Goal: Task Accomplishment & Management: Manage account settings

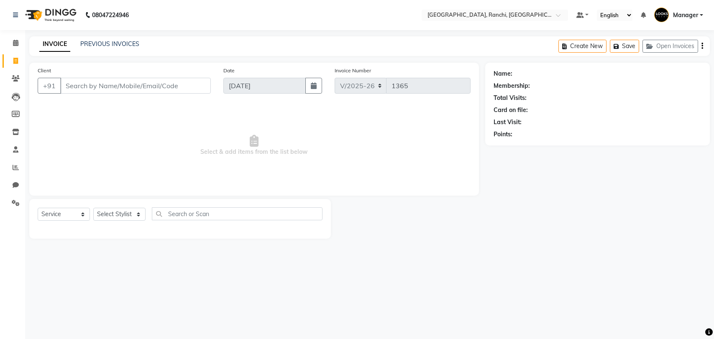
select select "6463"
select select "service"
click at [20, 81] on span at bounding box center [15, 79] width 15 height 10
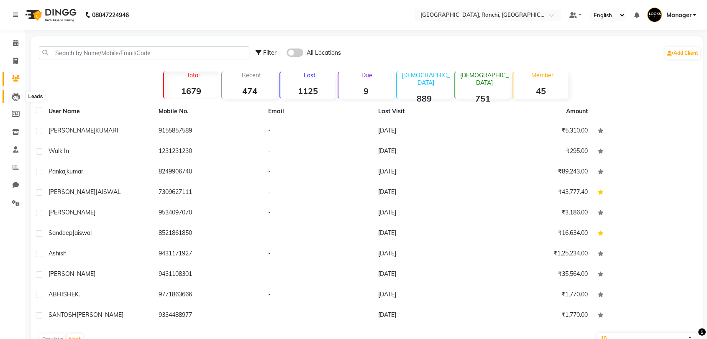
click at [14, 98] on icon at bounding box center [16, 97] width 8 height 8
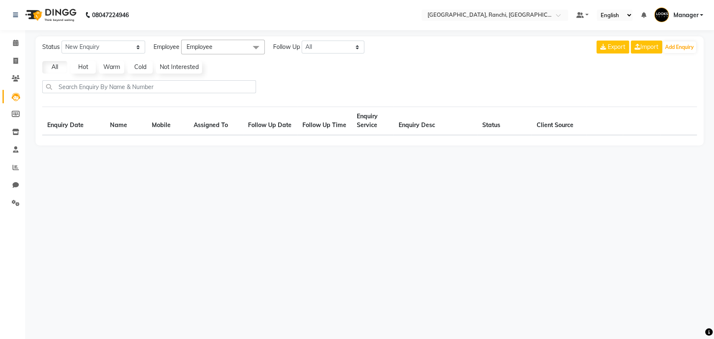
select select "10"
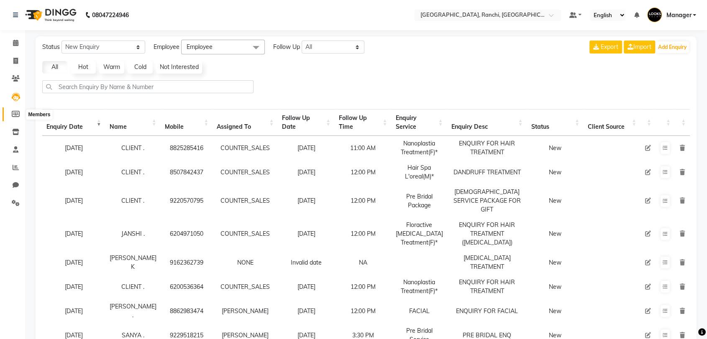
click at [16, 113] on icon at bounding box center [16, 114] width 8 height 6
select select
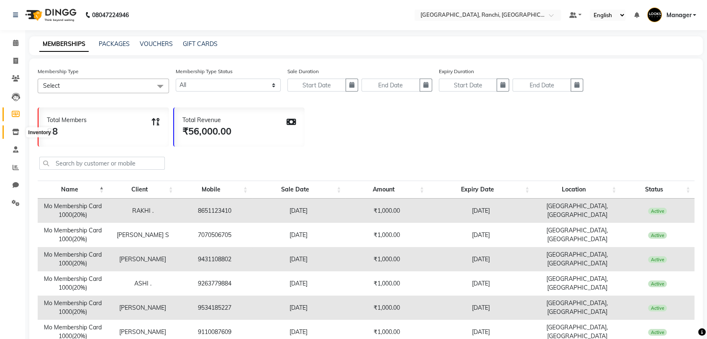
click at [18, 133] on icon at bounding box center [15, 132] width 7 height 6
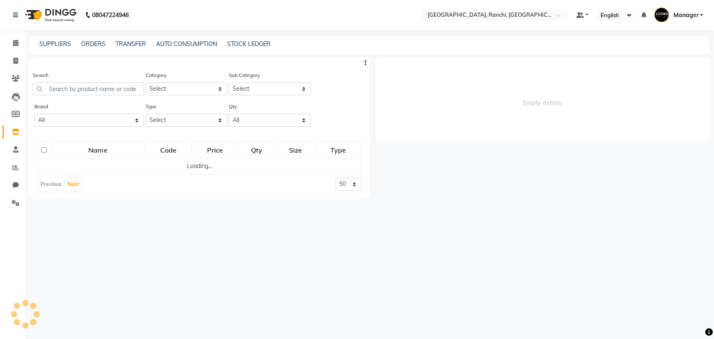
select select
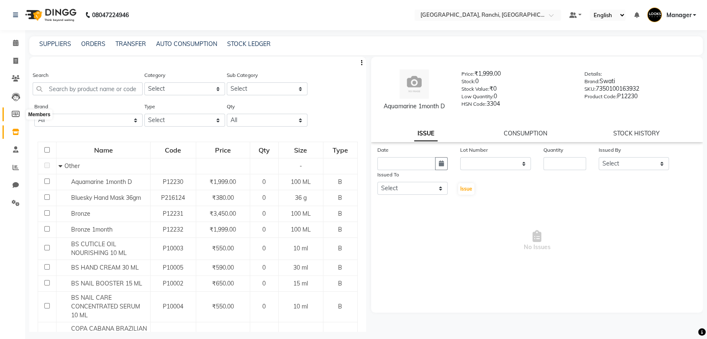
click at [14, 112] on icon at bounding box center [16, 114] width 8 height 6
select select
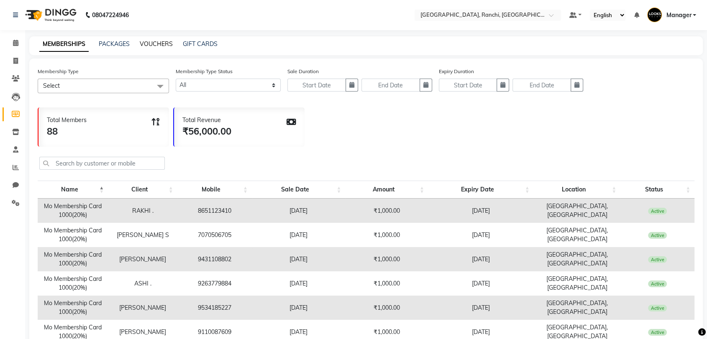
click at [147, 42] on link "VOUCHERS" at bounding box center [156, 44] width 33 height 8
select select
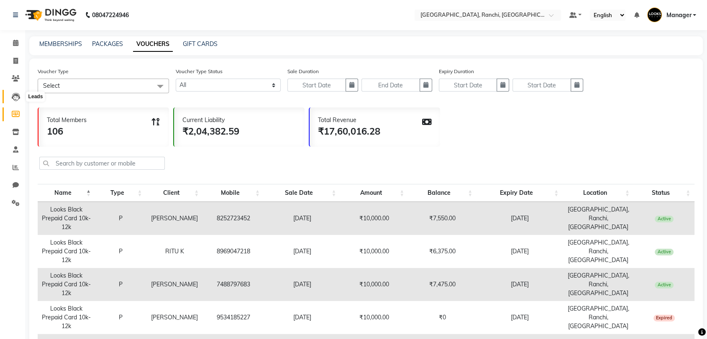
click at [13, 98] on icon at bounding box center [16, 97] width 8 height 8
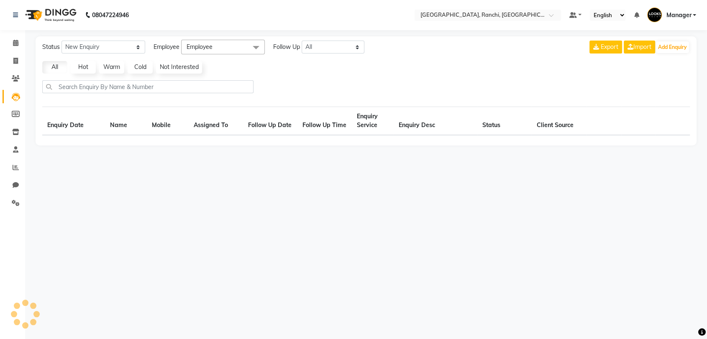
select select "10"
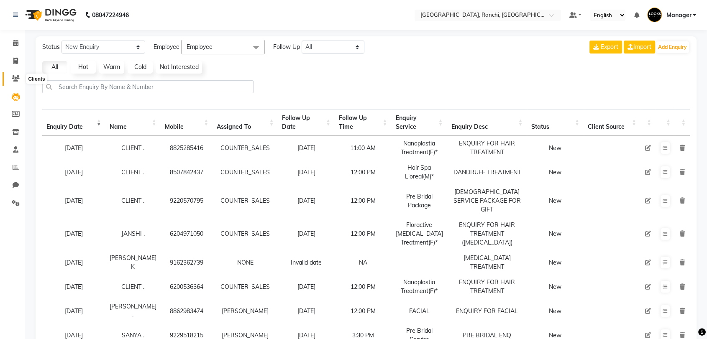
click at [17, 79] on icon at bounding box center [16, 78] width 8 height 6
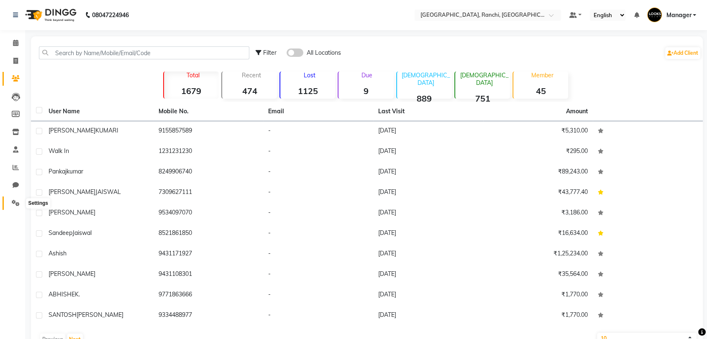
click at [17, 203] on icon at bounding box center [16, 203] width 8 height 6
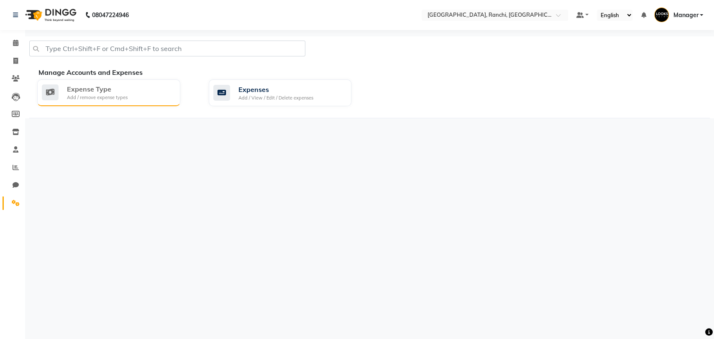
click at [103, 94] on div "Add / remove expense types" at bounding box center [97, 97] width 61 height 7
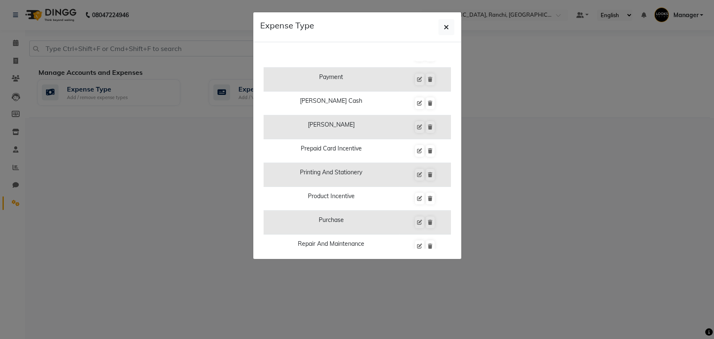
scroll to position [522, 0]
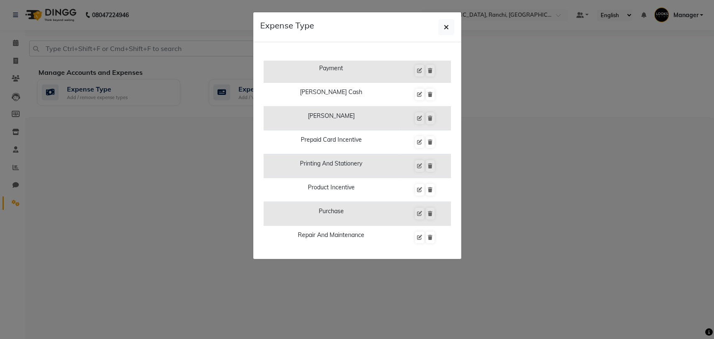
click at [170, 165] on ngb-modal-window "Expense Type Add Expense Type Bank Deposit Blinkit Cash Handover Client Client …" at bounding box center [357, 169] width 714 height 339
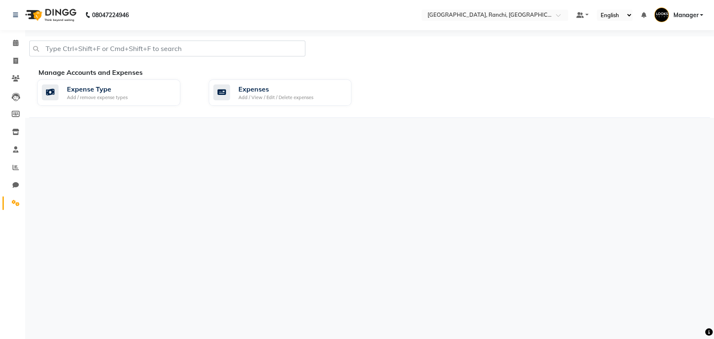
click at [170, 165] on ngb-modal-window "Expense Type Add Expense Type Bank Deposit Blinkit Cash Handover Client Client …" at bounding box center [357, 169] width 714 height 339
click at [262, 91] on div "Expenses" at bounding box center [276, 89] width 75 height 10
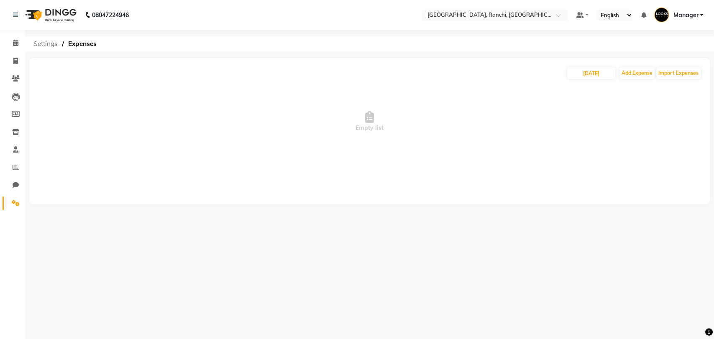
click at [50, 43] on span "Settings" at bounding box center [45, 43] width 33 height 15
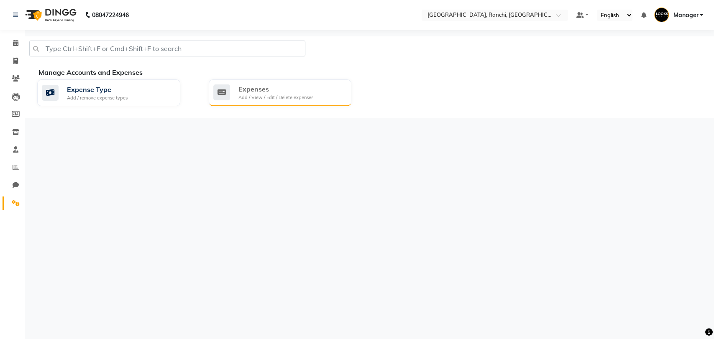
click at [223, 95] on icon at bounding box center [221, 93] width 17 height 16
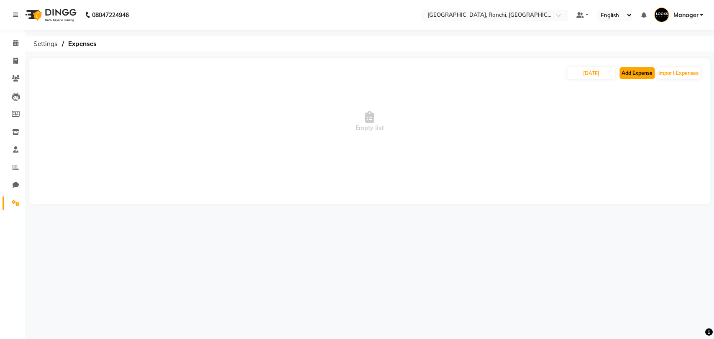
click at [635, 72] on button "Add Expense" at bounding box center [637, 73] width 35 height 12
select select "1"
select select "5485"
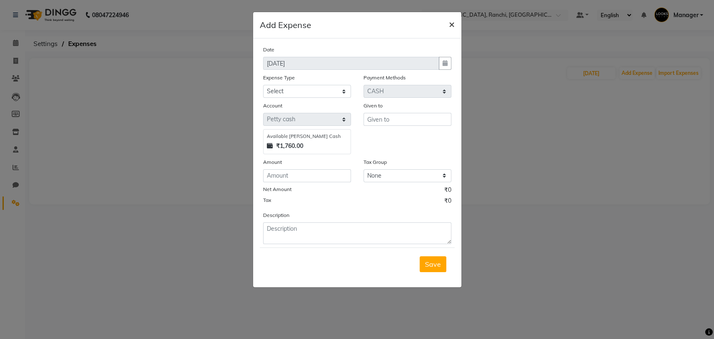
click at [450, 23] on span "×" at bounding box center [452, 24] width 6 height 13
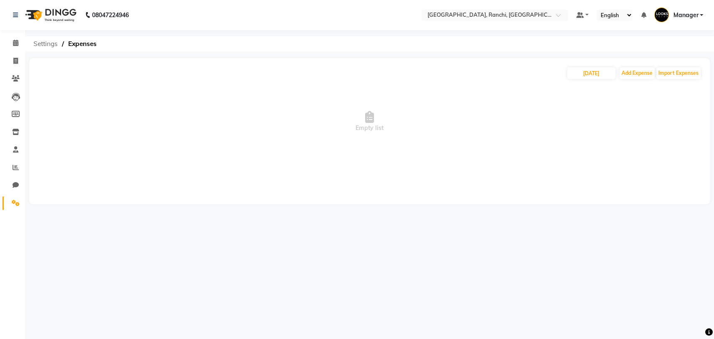
click at [39, 39] on span "Settings" at bounding box center [45, 43] width 33 height 15
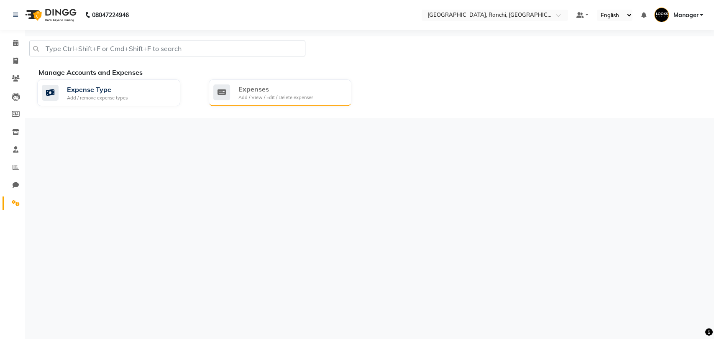
click at [272, 98] on div "Add / View / Edit / Delete expenses" at bounding box center [276, 97] width 75 height 7
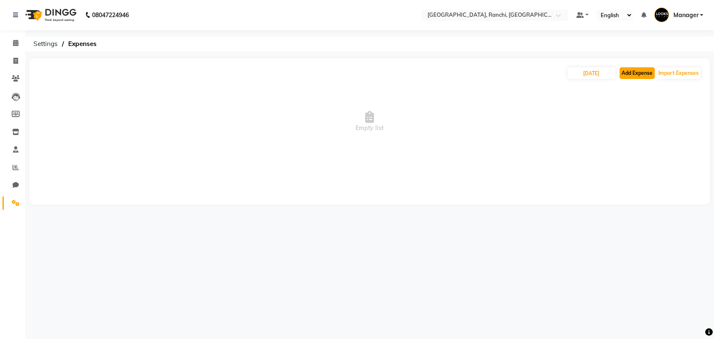
click at [634, 76] on button "Add Expense" at bounding box center [637, 73] width 35 height 12
select select "1"
select select "5485"
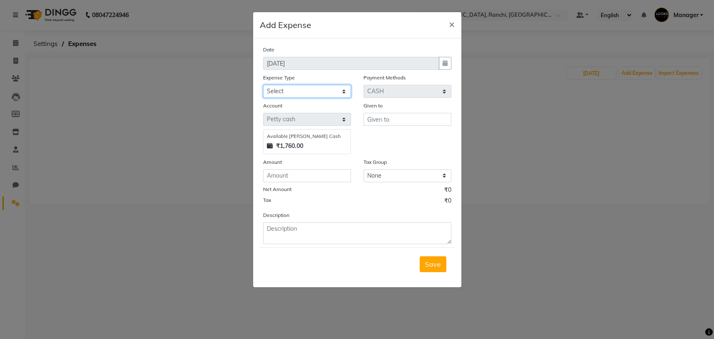
click at [343, 90] on select "Select Bank Deposit Blinkit Cash Handover CLIENT Client ordered food Client Ref…" at bounding box center [307, 91] width 88 height 13
click at [424, 316] on ngb-modal-window "Add Expense × Date [DATE] Expense Type Select Bank Deposit Blinkit Cash Handove…" at bounding box center [357, 169] width 714 height 339
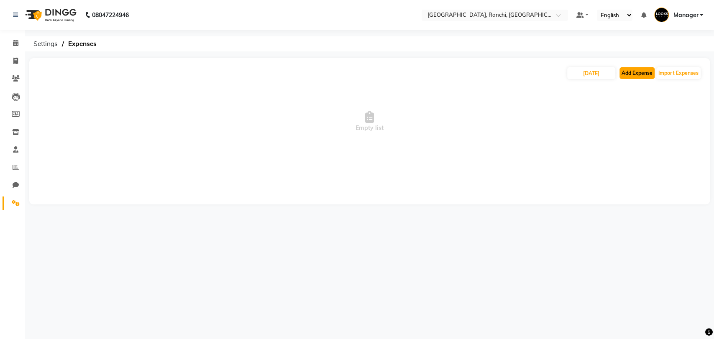
click at [633, 72] on button "Add Expense" at bounding box center [637, 73] width 35 height 12
select select "1"
select select "5485"
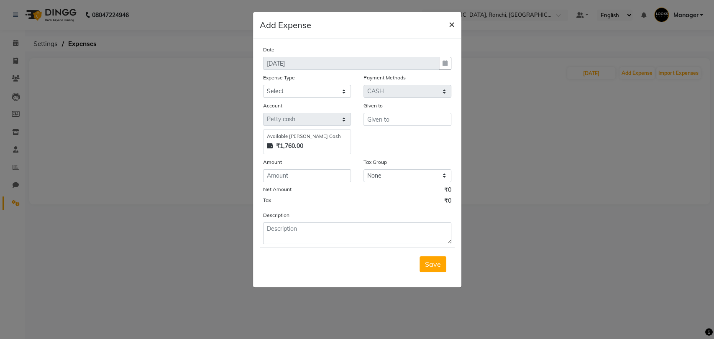
click at [451, 22] on span "×" at bounding box center [452, 24] width 6 height 13
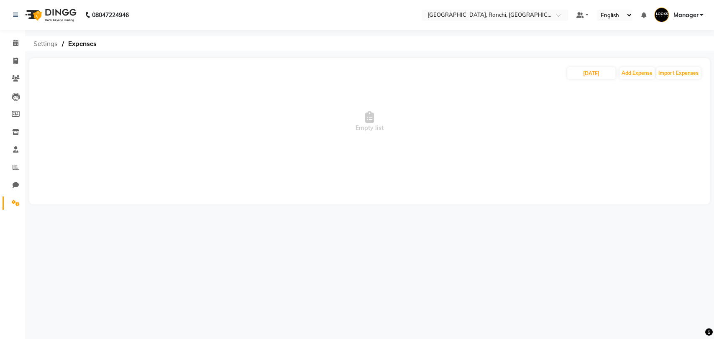
click at [47, 41] on span "Settings" at bounding box center [45, 43] width 33 height 15
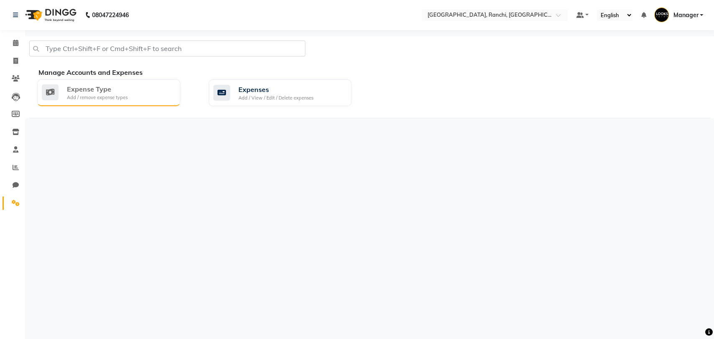
click at [160, 94] on div "Expense Type Add / remove expense types" at bounding box center [108, 92] width 132 height 17
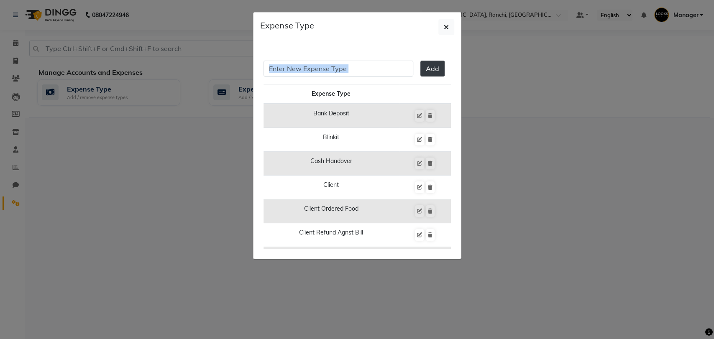
drag, startPoint x: 238, startPoint y: 178, endPoint x: 495, endPoint y: 19, distance: 302.9
click at [495, 19] on ngb-modal-window "Expense Type Add Expense Type Bank Deposit Blinkit Cash Handover Client Client …" at bounding box center [357, 169] width 714 height 339
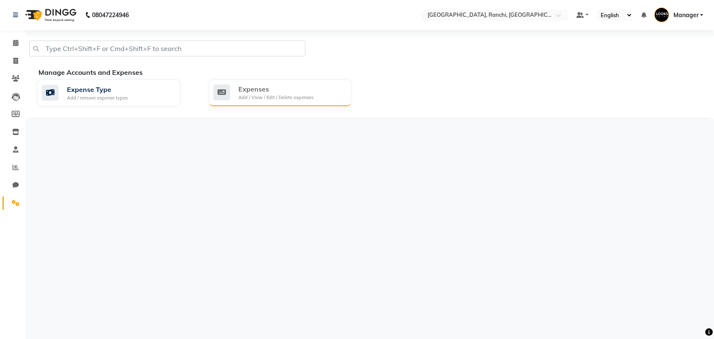
click at [332, 98] on div "Expenses Add / View / Edit / Delete expenses" at bounding box center [279, 92] width 132 height 17
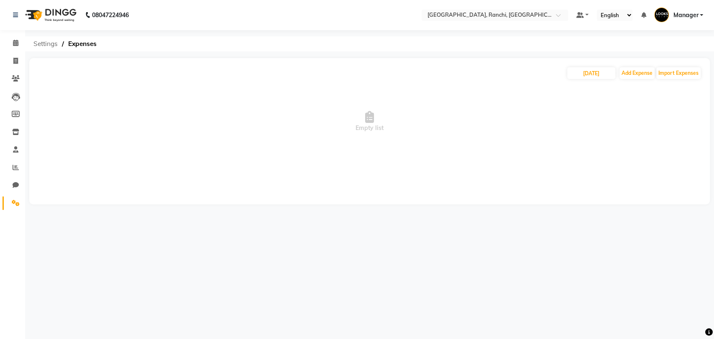
click at [46, 42] on span "Settings" at bounding box center [45, 43] width 33 height 15
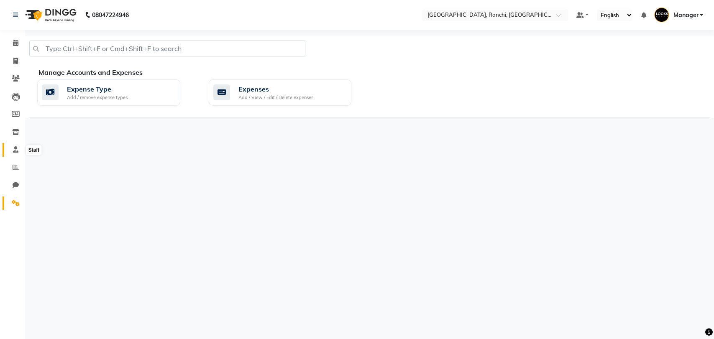
click at [21, 149] on span at bounding box center [15, 150] width 15 height 10
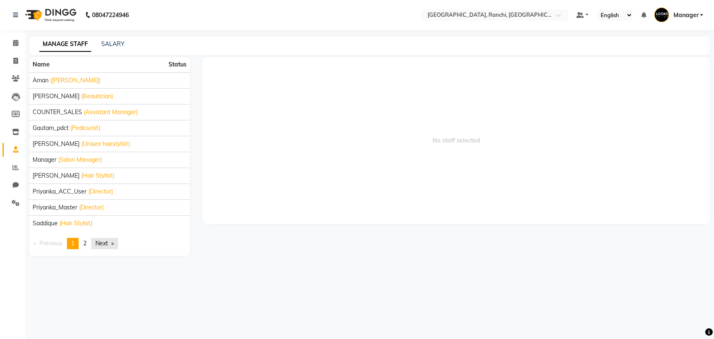
click at [107, 239] on link "Next page" at bounding box center [104, 243] width 27 height 11
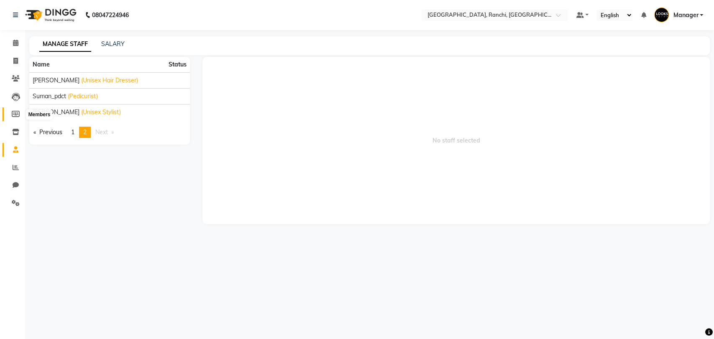
click at [18, 118] on span at bounding box center [15, 115] width 15 height 10
select select
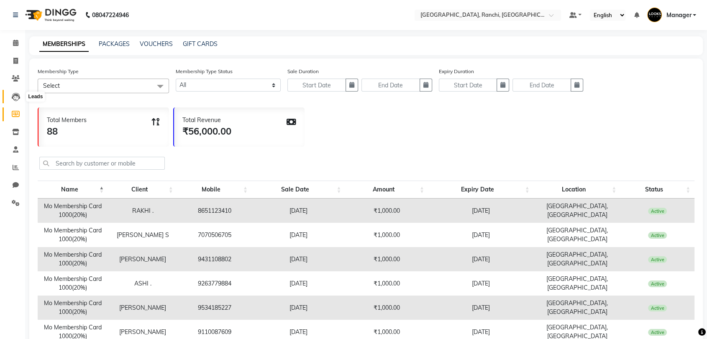
click at [16, 101] on icon at bounding box center [16, 97] width 8 height 8
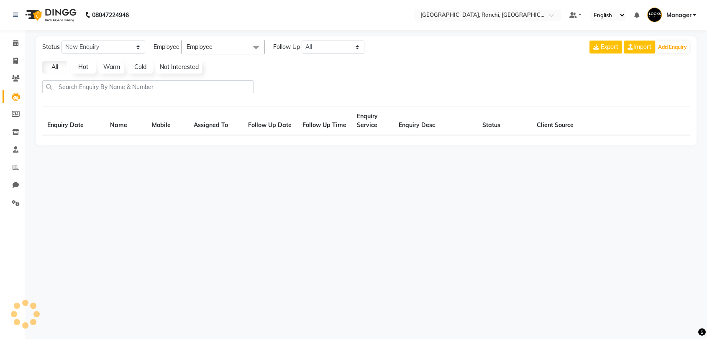
select select "10"
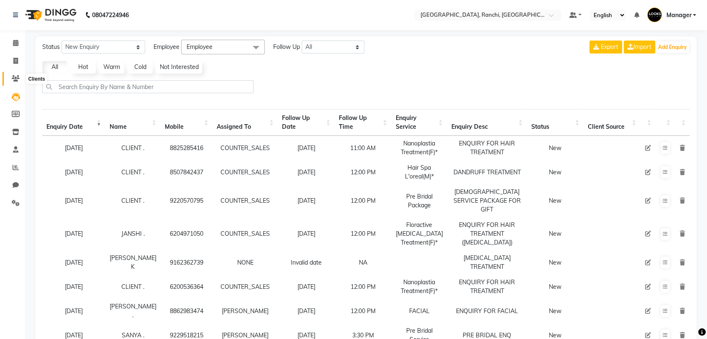
click at [17, 81] on icon at bounding box center [16, 78] width 8 height 6
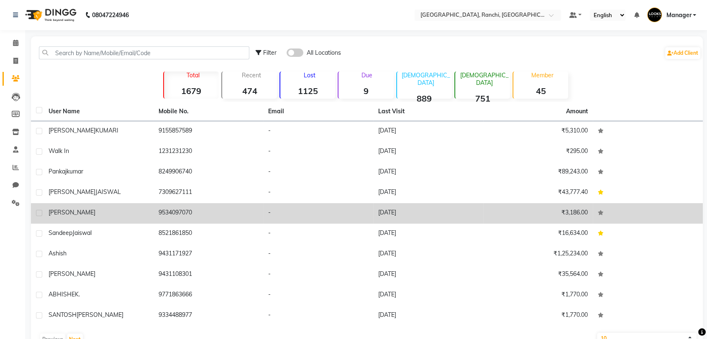
scroll to position [23, 0]
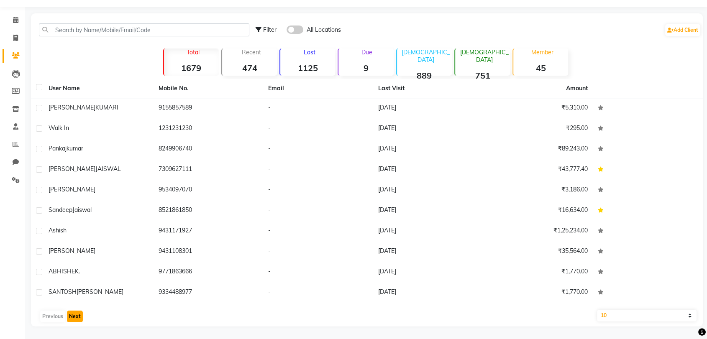
click at [73, 320] on button "Next" at bounding box center [75, 317] width 16 height 12
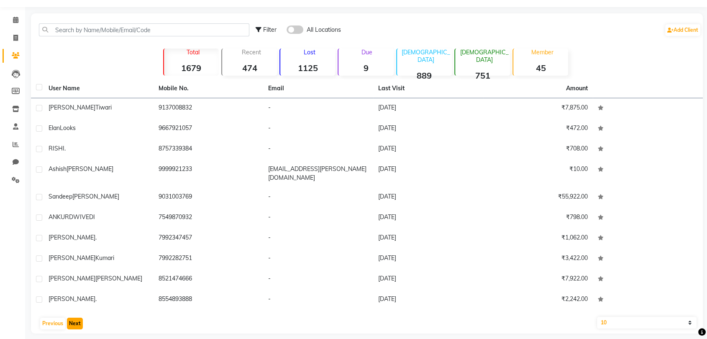
click at [73, 320] on button "Next" at bounding box center [75, 324] width 16 height 12
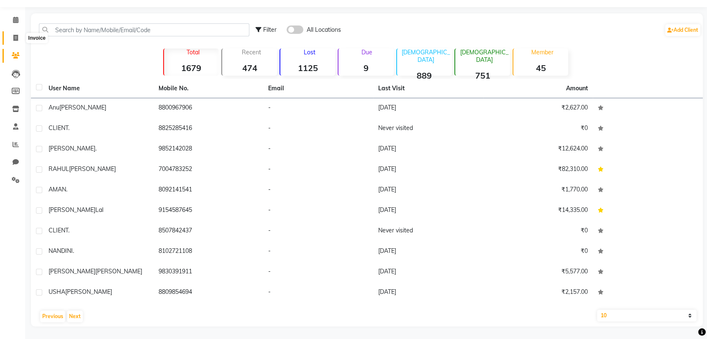
click at [13, 35] on icon at bounding box center [15, 38] width 5 height 6
select select "service"
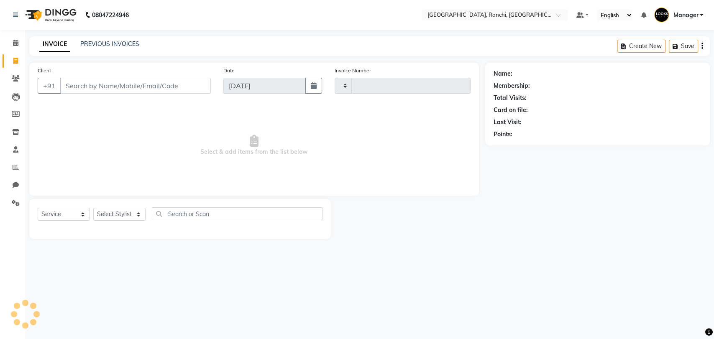
type input "1365"
select select "6463"
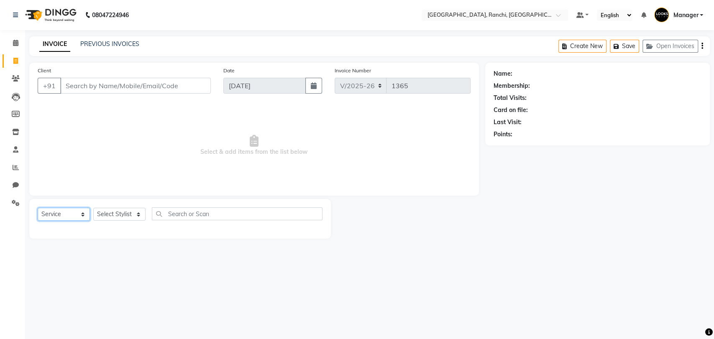
click at [81, 213] on select "Select Service Product Membership Package Voucher Prepaid Gift Card" at bounding box center [64, 214] width 52 height 13
click at [38, 208] on select "Select Service Product Membership Package Voucher Prepaid Gift Card" at bounding box center [64, 214] width 52 height 13
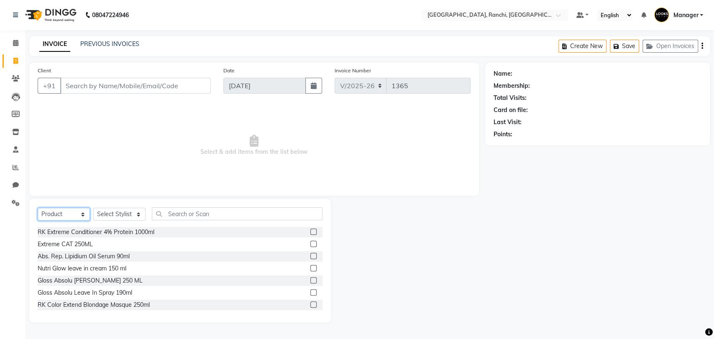
click at [81, 214] on select "Select Service Product Membership Package Voucher Prepaid Gift Card" at bounding box center [64, 214] width 52 height 13
click at [38, 208] on select "Select Service Product Membership Package Voucher Prepaid Gift Card" at bounding box center [64, 214] width 52 height 13
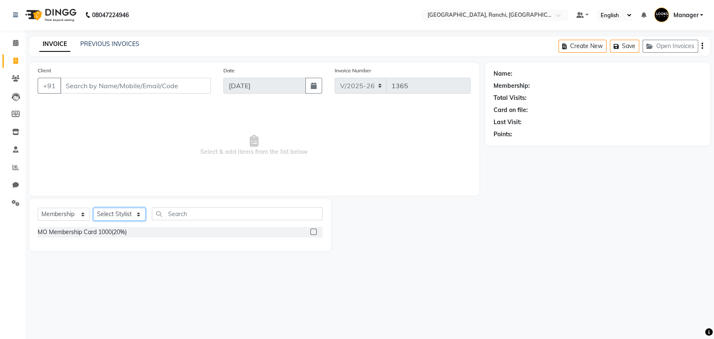
click at [134, 213] on select "Select Stylist [PERSON_NAME] COUNTER_SALES Gautam_pdct [PERSON_NAME] Manager [P…" at bounding box center [119, 214] width 52 height 13
click at [83, 215] on select "Select Service Product Membership Package Voucher Prepaid Gift Card" at bounding box center [64, 214] width 52 height 13
select select "product"
click at [38, 208] on select "Select Service Product Membership Package Voucher Prepaid Gift Card" at bounding box center [64, 214] width 52 height 13
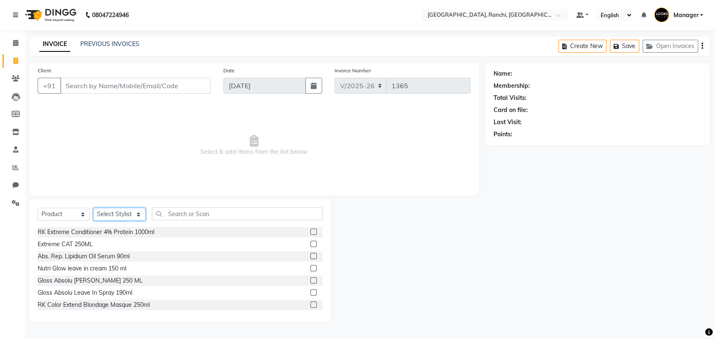
click at [129, 215] on select "Select Stylist [PERSON_NAME] COUNTER_SALES Gautam_pdct [PERSON_NAME] Manager [P…" at bounding box center [119, 214] width 52 height 13
click at [170, 177] on span "Select & add items from the list below" at bounding box center [254, 146] width 433 height 84
click at [124, 212] on select "Select Stylist [PERSON_NAME] COUNTER_SALES Gautam_pdct [PERSON_NAME] Manager [P…" at bounding box center [119, 214] width 52 height 13
drag, startPoint x: 134, startPoint y: 213, endPoint x: 136, endPoint y: 200, distance: 12.6
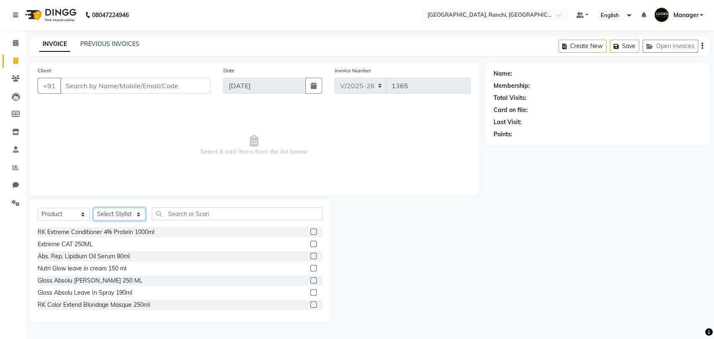
click at [136, 200] on div "Select Service Product Membership Package Voucher Prepaid Gift Card Select Styl…" at bounding box center [180, 260] width 302 height 123
select select "88105"
click at [93, 208] on select "Select Stylist [PERSON_NAME] COUNTER_SALES Gautam_pdct [PERSON_NAME] Manager [P…" at bounding box center [119, 214] width 52 height 13
click at [174, 212] on input "text" at bounding box center [237, 214] width 171 height 13
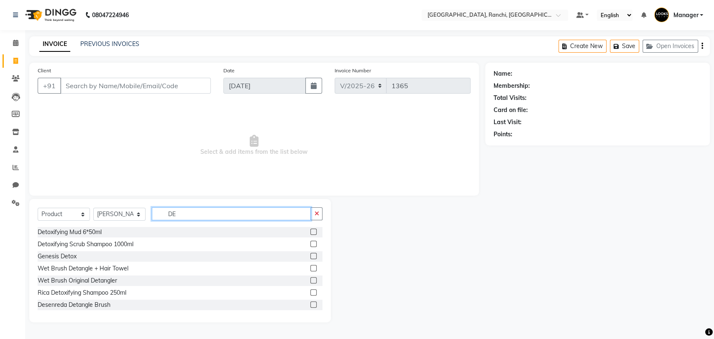
type input "D"
click at [175, 215] on input "text" at bounding box center [237, 214] width 171 height 13
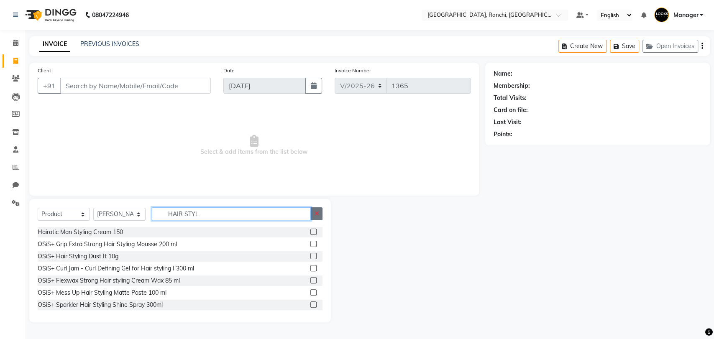
type input "HAIR STYL"
click at [317, 211] on icon "button" at bounding box center [316, 214] width 5 height 6
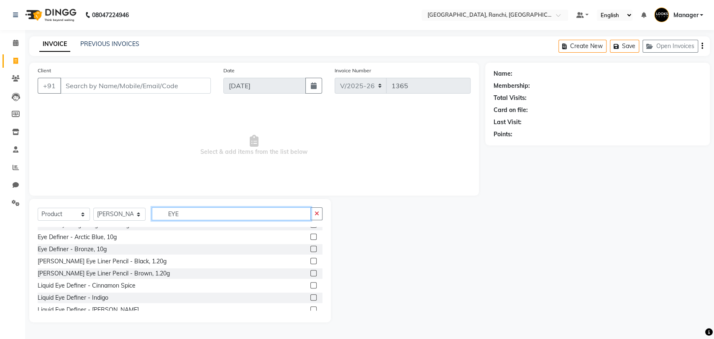
scroll to position [87, 0]
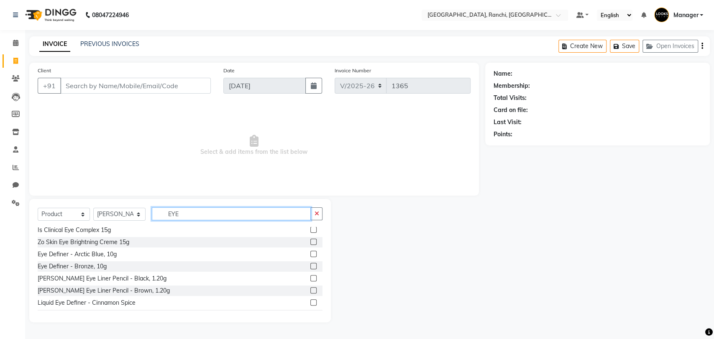
type input "EYE"
click at [311, 279] on label at bounding box center [314, 278] width 6 height 6
click at [311, 279] on input "checkbox" at bounding box center [313, 278] width 5 height 5
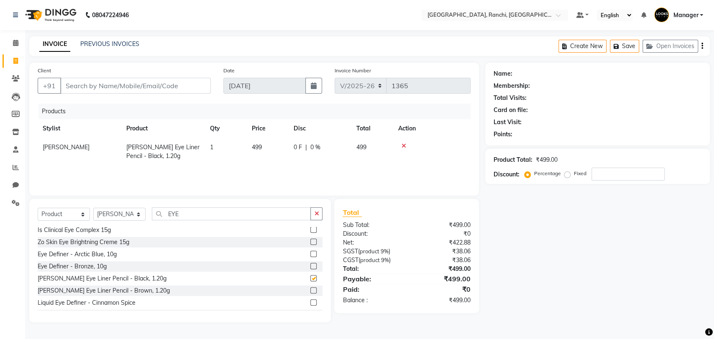
checkbox input "false"
click at [214, 148] on td "1" at bounding box center [226, 152] width 42 height 28
select select "88105"
click at [223, 152] on input "1" at bounding box center [226, 149] width 32 height 13
type input "5"
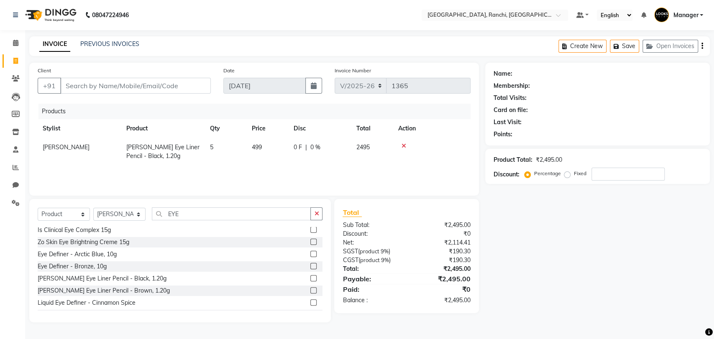
click at [483, 205] on div "Total Sub Total: ₹2,495.00 Discount: ₹0 Net: ₹2,114.41 SGST ( product 9% ) ₹190…" at bounding box center [408, 260] width 154 height 123
click at [214, 146] on td "5" at bounding box center [226, 152] width 42 height 28
select select "88105"
click at [218, 150] on input "5" at bounding box center [226, 149] width 32 height 13
type input "2"
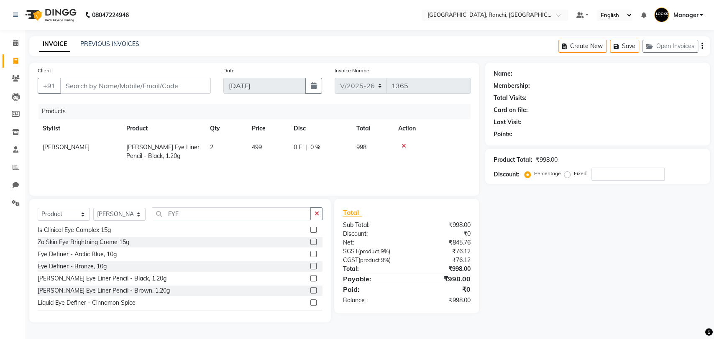
click at [533, 206] on div "Name: Membership: Total Visits: Card on file: Last Visit: Points: Product Total…" at bounding box center [600, 193] width 231 height 260
click at [214, 148] on td "2" at bounding box center [226, 152] width 42 height 28
select select "88105"
click at [220, 150] on input "2" at bounding box center [226, 149] width 32 height 13
type input "1"
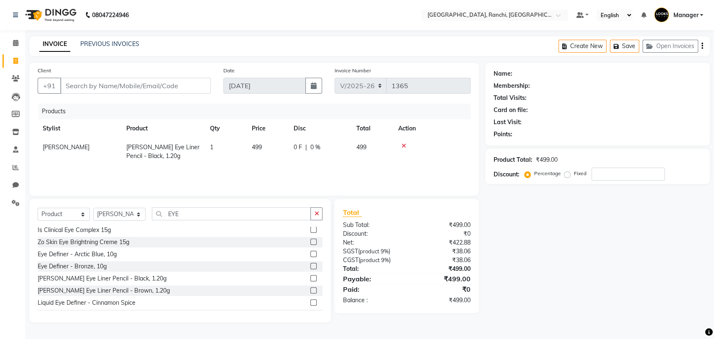
click at [498, 214] on div "Name: Membership: Total Visits: Card on file: Last Visit: Points: Product Total…" at bounding box center [600, 193] width 231 height 260
click at [574, 175] on label "Fixed" at bounding box center [580, 174] width 13 height 8
click at [566, 175] on input "Fixed" at bounding box center [569, 174] width 6 height 6
radio input "true"
click at [316, 215] on icon "button" at bounding box center [316, 214] width 5 height 6
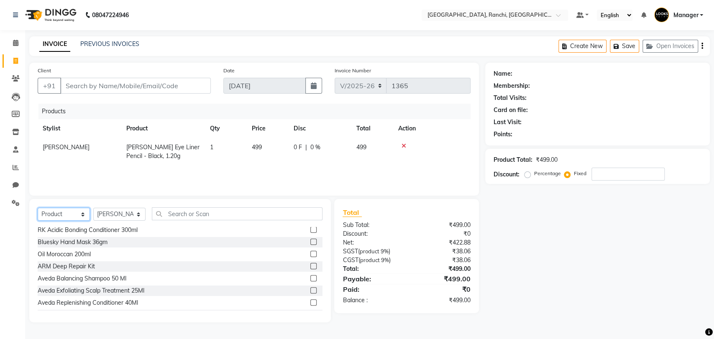
click at [83, 214] on select "Select Service Product Membership Package Voucher Prepaid Gift Card" at bounding box center [64, 214] width 52 height 13
select select "membership"
click at [38, 208] on select "Select Service Product Membership Package Voucher Prepaid Gift Card" at bounding box center [64, 214] width 52 height 13
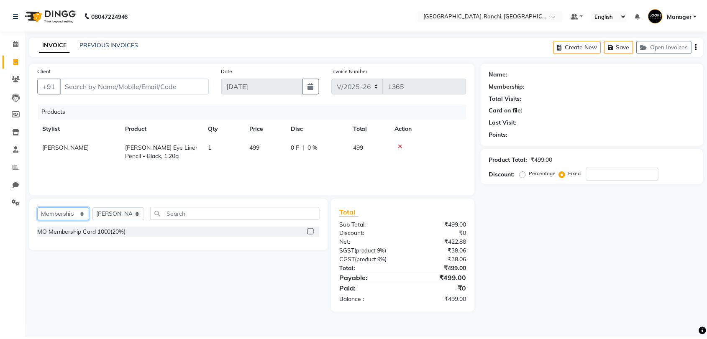
scroll to position [0, 0]
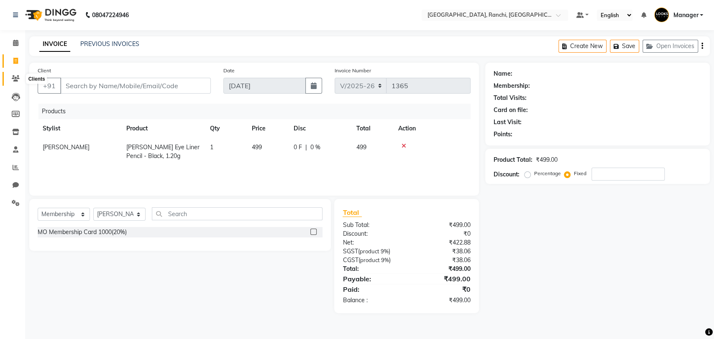
click at [16, 82] on icon at bounding box center [16, 78] width 8 height 6
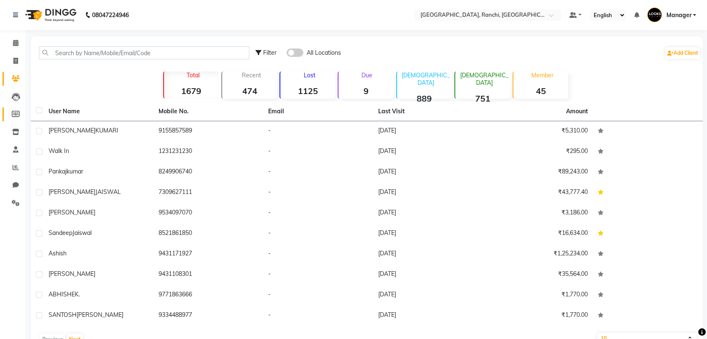
click at [21, 115] on span at bounding box center [15, 115] width 15 height 10
select select
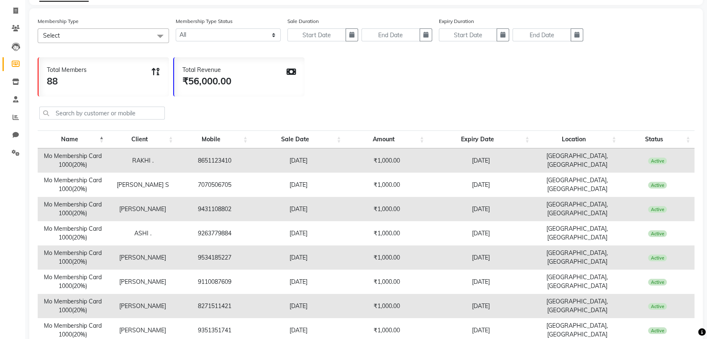
scroll to position [52, 0]
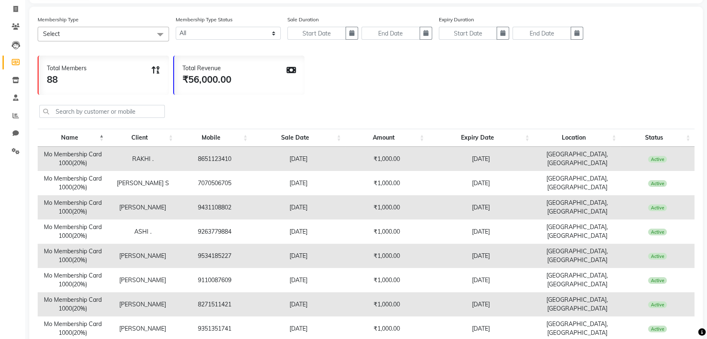
click at [197, 157] on td "8651123410" at bounding box center [214, 159] width 74 height 24
drag, startPoint x: 197, startPoint y: 155, endPoint x: 236, endPoint y: 161, distance: 39.4
click at [236, 161] on td "8651123410" at bounding box center [214, 159] width 74 height 24
copy td "8651123410"
click at [15, 26] on icon at bounding box center [16, 26] width 8 height 6
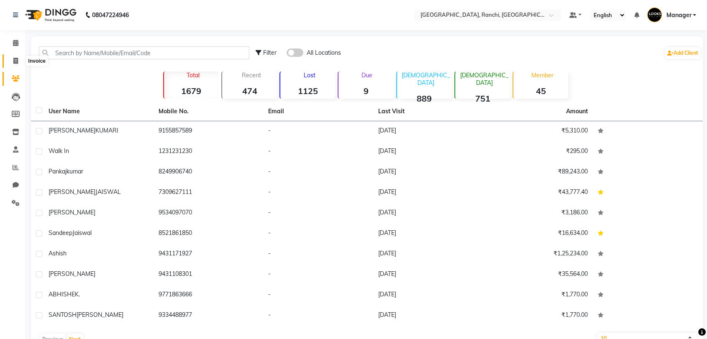
click at [16, 57] on span at bounding box center [15, 61] width 15 height 10
select select "6463"
select select "service"
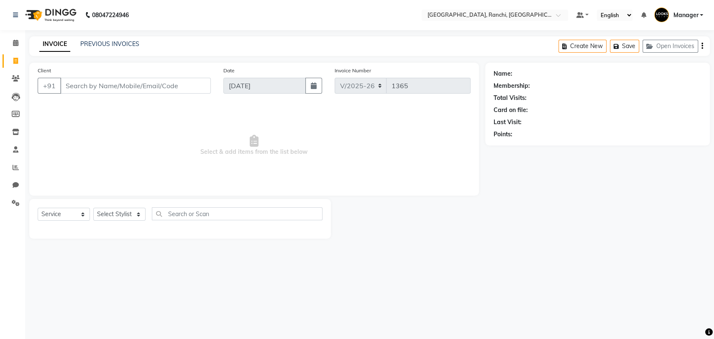
click at [74, 86] on input "Client" at bounding box center [135, 86] width 151 height 16
type input "V"
type input "8651123410"
select select "1: Object"
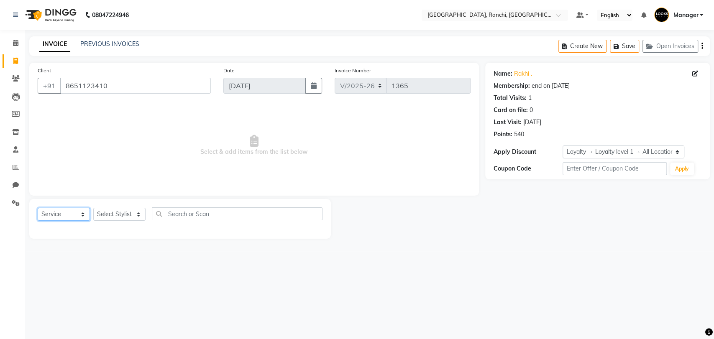
click at [84, 213] on select "Select Service Product Membership Package Voucher Prepaid Gift Card" at bounding box center [64, 214] width 52 height 13
click at [90, 258] on div "08047224946 Select Location × [GEOGRAPHIC_DATA], Ranchi Default Panel My Panel …" at bounding box center [357, 169] width 714 height 339
click at [80, 215] on select "Select Service Product Membership Package Voucher Prepaid Gift Card" at bounding box center [64, 214] width 52 height 13
select select "membership"
click at [38, 208] on select "Select Service Product Membership Package Voucher Prepaid Gift Card" at bounding box center [64, 214] width 52 height 13
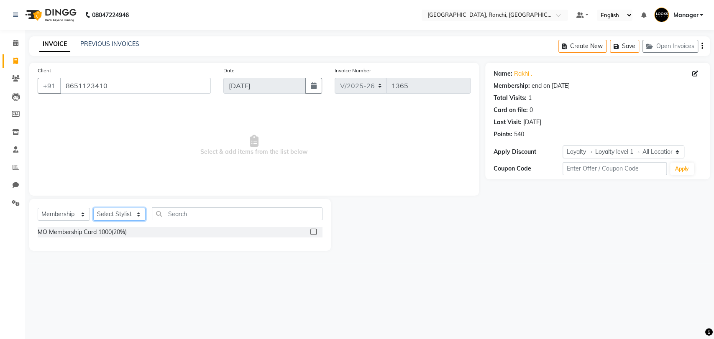
click at [129, 214] on select "Select Stylist [PERSON_NAME] COUNTER_SALES Gautam_pdct [PERSON_NAME] Manager [P…" at bounding box center [119, 214] width 52 height 13
select select "88105"
click at [93, 208] on select "Select Stylist [PERSON_NAME] COUNTER_SALES Gautam_pdct [PERSON_NAME] Manager [P…" at bounding box center [119, 214] width 52 height 13
click at [72, 215] on select "Select Service Product Membership Package Voucher Prepaid Gift Card" at bounding box center [64, 214] width 52 height 13
click at [38, 208] on select "Select Service Product Membership Package Voucher Prepaid Gift Card" at bounding box center [64, 214] width 52 height 13
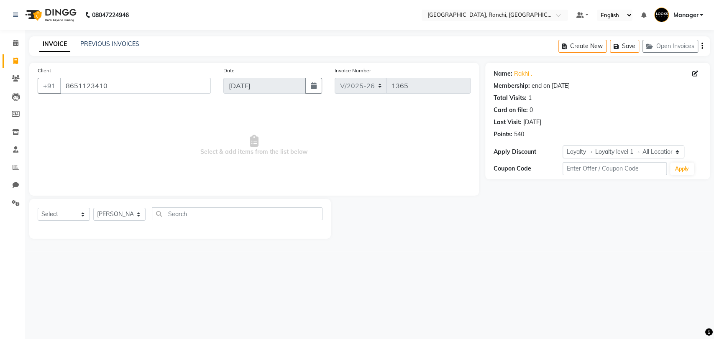
click at [65, 221] on div "Select Service Product Membership Package Voucher Prepaid Gift Card Select Styl…" at bounding box center [180, 218] width 285 height 20
click at [70, 218] on select "Select Service Product Membership Package Voucher Prepaid Gift Card" at bounding box center [64, 214] width 52 height 13
select select "service"
click at [38, 208] on select "Select Service Product Membership Package Voucher Prepaid Gift Card" at bounding box center [64, 214] width 52 height 13
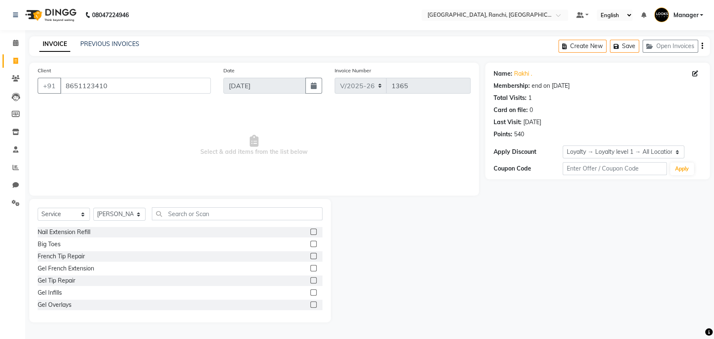
click at [184, 262] on div "Nail Extension Refill Big Toes French Tip Repair Gel French Extension Gel Tip R…" at bounding box center [180, 269] width 285 height 84
click at [221, 262] on div "Nail Extension Refill Big Toes French Tip Repair Gel French Extension Gel Tip R…" at bounding box center [180, 269] width 285 height 84
click at [311, 259] on label at bounding box center [314, 256] width 6 height 6
click at [311, 259] on input "checkbox" at bounding box center [313, 256] width 5 height 5
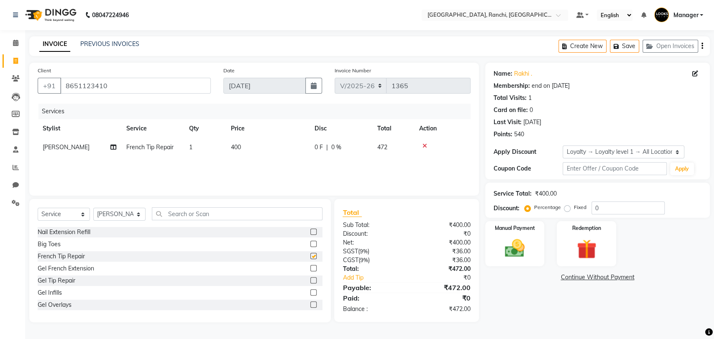
checkbox input "false"
click at [626, 154] on select "Select Membership → [GEOGRAPHIC_DATA] Membership Card 1000(20%) Loyalty → Loyal…" at bounding box center [623, 152] width 121 height 13
click at [563, 146] on select "Select Membership → [GEOGRAPHIC_DATA] Membership Card 1000(20%) Loyalty → Loyal…" at bounding box center [623, 152] width 121 height 13
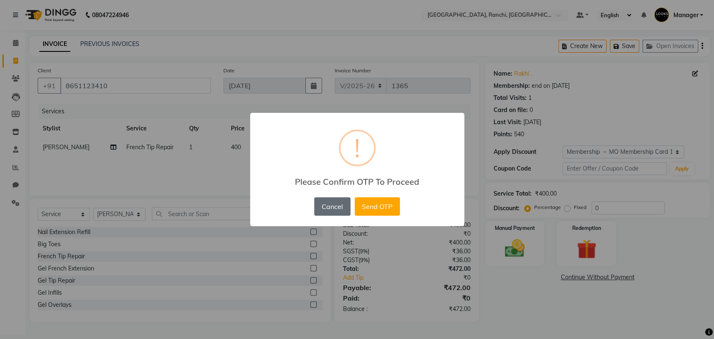
click at [337, 205] on button "Cancel" at bounding box center [332, 207] width 36 height 18
select select "0:"
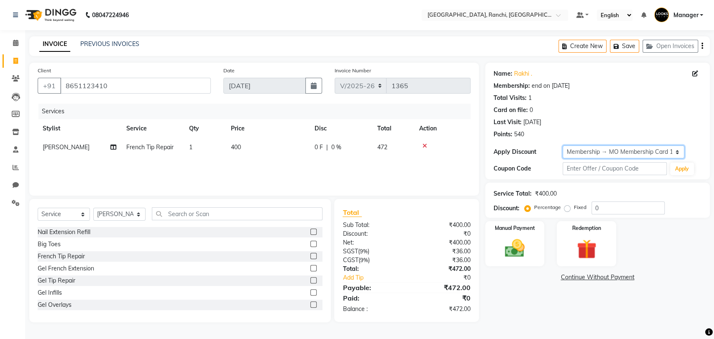
click at [603, 153] on select "Select Membership → [GEOGRAPHIC_DATA] Membership Card 1000(20%) Loyalty → Loyal…" at bounding box center [623, 152] width 121 height 13
click at [602, 127] on div "Name: [PERSON_NAME] . Membership: end on [DATE] Total Visits: 1 Card on file: 0…" at bounding box center [598, 102] width 208 height 73
click at [80, 215] on select "Select Service Product Membership Package Voucher Prepaid Gift Card" at bounding box center [64, 214] width 52 height 13
select select "product"
click at [38, 208] on select "Select Service Product Membership Package Voucher Prepaid Gift Card" at bounding box center [64, 214] width 52 height 13
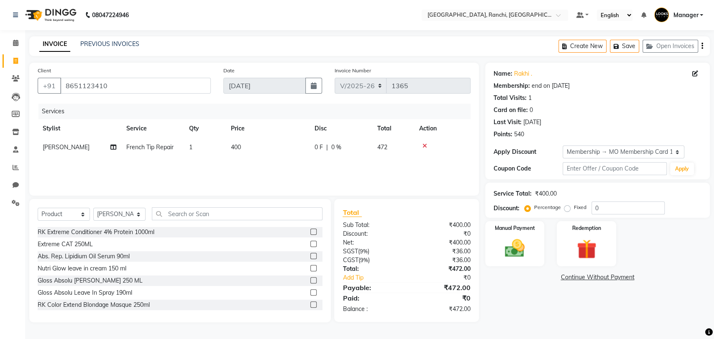
click at [311, 233] on div at bounding box center [317, 232] width 12 height 10
click at [311, 232] on label at bounding box center [314, 232] width 6 height 6
click at [311, 232] on input "checkbox" at bounding box center [313, 232] width 5 height 5
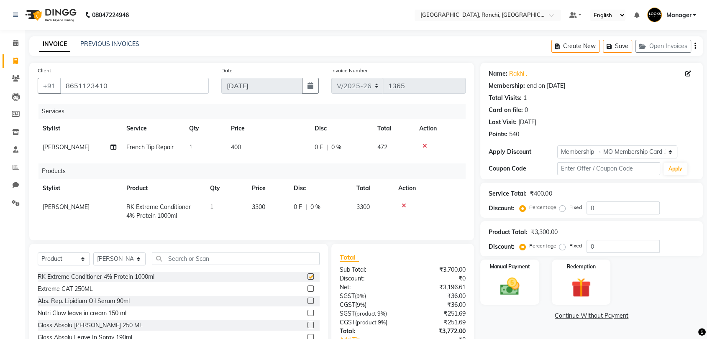
checkbox input "false"
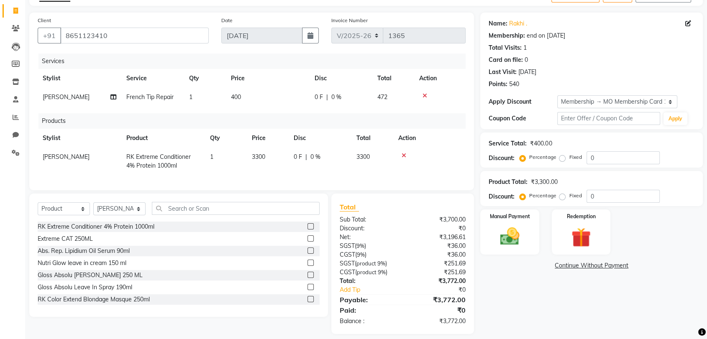
scroll to position [64, 0]
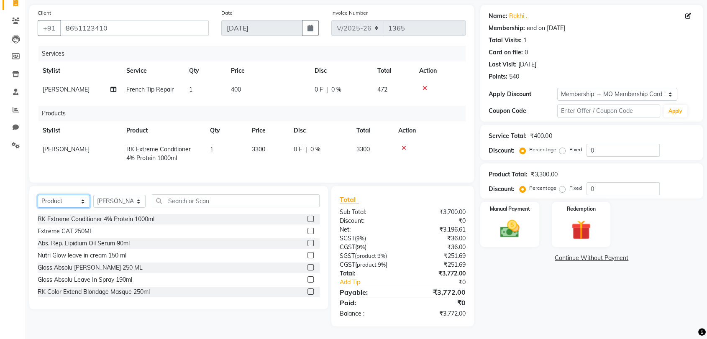
click at [82, 201] on select "Select Service Product Membership Package Voucher Prepaid Gift Card" at bounding box center [64, 201] width 52 height 13
select select "service"
click at [38, 195] on select "Select Service Product Membership Package Voucher Prepaid Gift Card" at bounding box center [64, 201] width 52 height 13
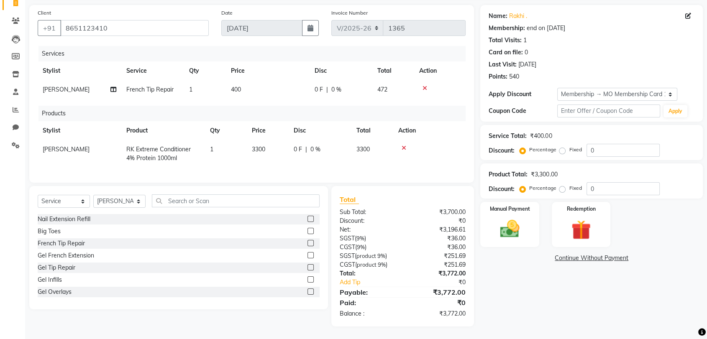
click at [308, 217] on label at bounding box center [311, 219] width 6 height 6
click at [308, 217] on input "checkbox" at bounding box center [310, 219] width 5 height 5
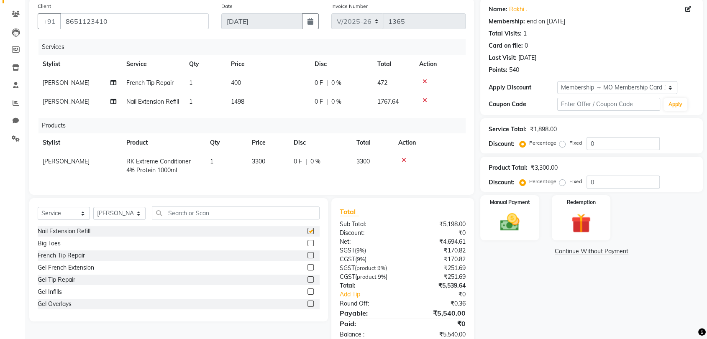
checkbox input "false"
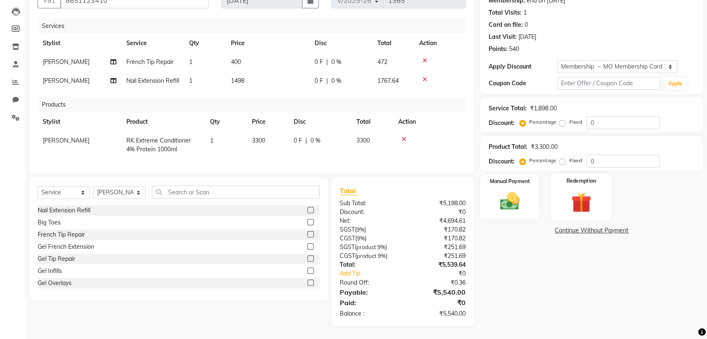
click at [568, 193] on img at bounding box center [581, 202] width 33 height 25
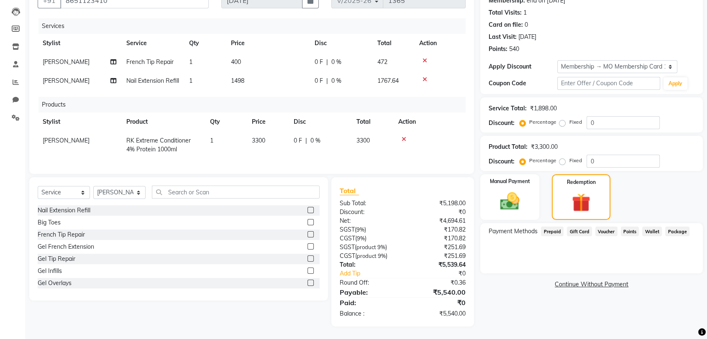
click at [654, 227] on span "Wallet" at bounding box center [652, 232] width 20 height 10
click at [657, 242] on div "Payment Methods Prepaid Gift Card Voucher Points Wallet Package Balance Not Ava…" at bounding box center [591, 248] width 223 height 50
click at [403, 136] on icon at bounding box center [404, 139] width 5 height 6
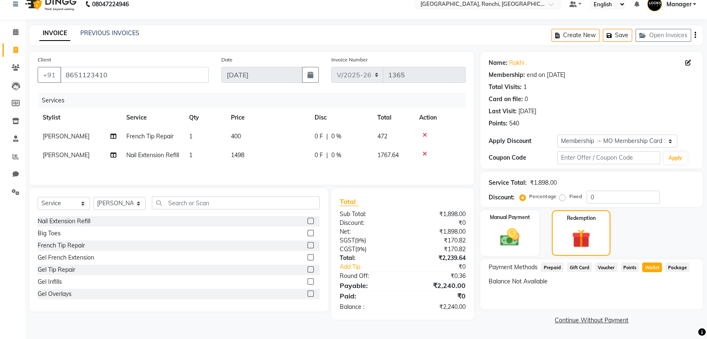
scroll to position [15, 0]
click at [424, 132] on icon at bounding box center [425, 135] width 5 height 6
click at [426, 133] on icon at bounding box center [425, 136] width 5 height 6
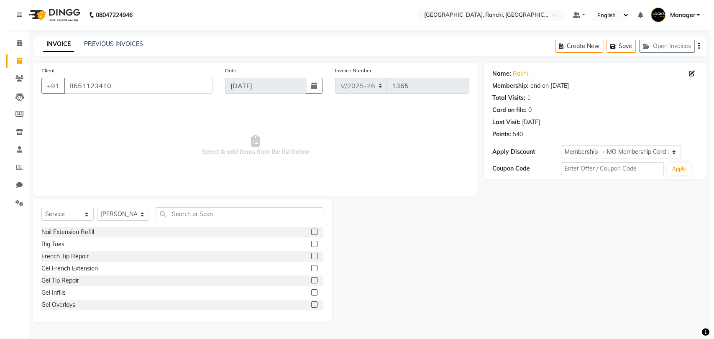
scroll to position [0, 0]
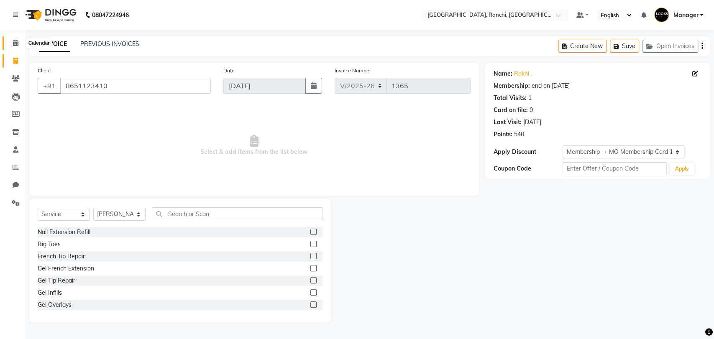
click at [17, 40] on icon at bounding box center [15, 43] width 5 height 6
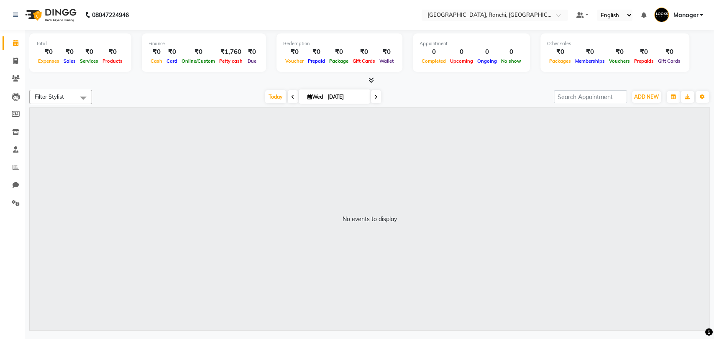
click at [112, 117] on div "No events to display" at bounding box center [370, 219] width 680 height 223
click at [16, 171] on icon at bounding box center [16, 167] width 6 height 6
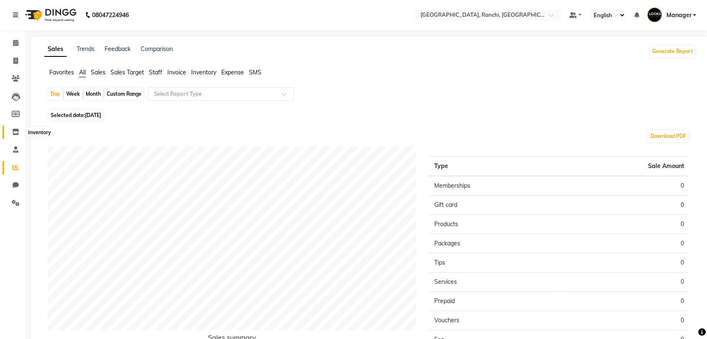
click at [13, 133] on icon at bounding box center [15, 132] width 7 height 6
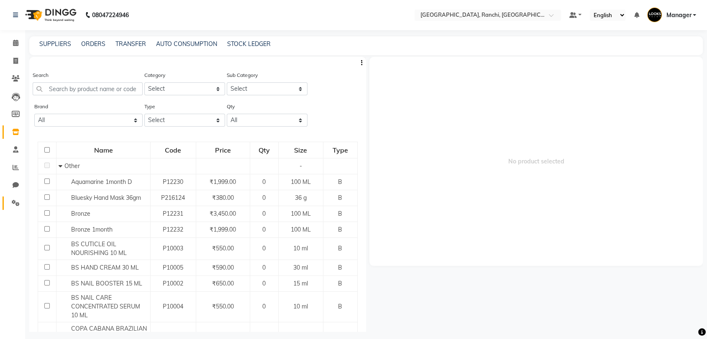
click at [17, 205] on icon at bounding box center [16, 203] width 8 height 6
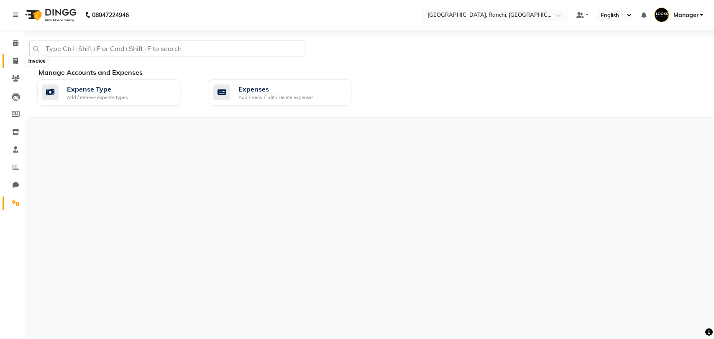
click at [16, 58] on icon at bounding box center [15, 61] width 5 height 6
select select "service"
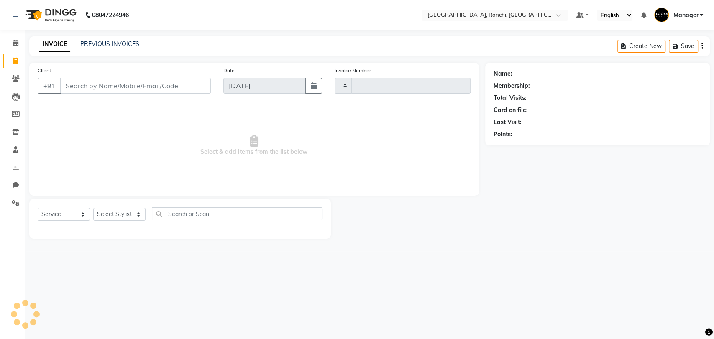
type input "1365"
select select "6463"
click at [109, 42] on link "PREVIOUS INVOICES" at bounding box center [109, 44] width 59 height 8
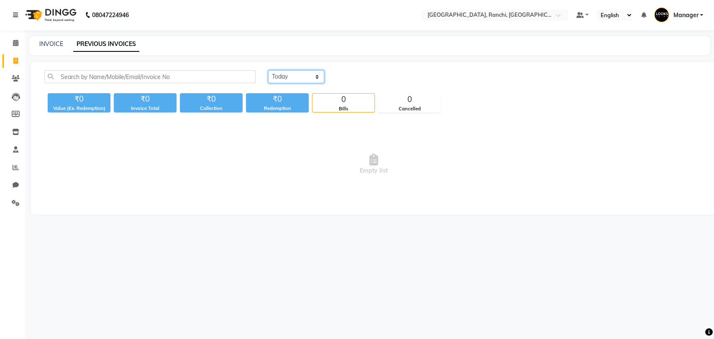
click at [285, 74] on select "[DATE] [DATE] Custom Range" at bounding box center [296, 76] width 56 height 13
select select "[DATE]"
click at [268, 70] on select "[DATE] [DATE] Custom Range" at bounding box center [296, 76] width 56 height 13
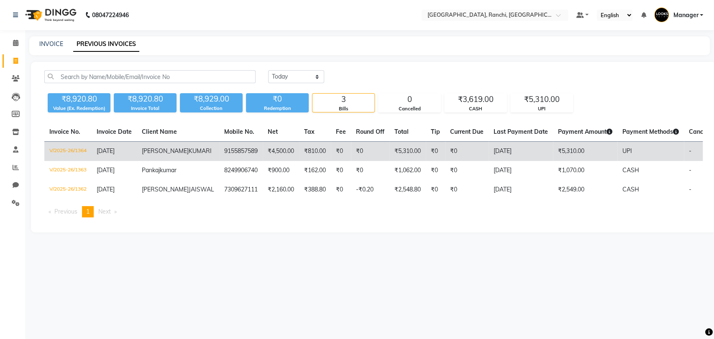
click at [63, 149] on td "V/2025-26/1364" at bounding box center [67, 152] width 47 height 20
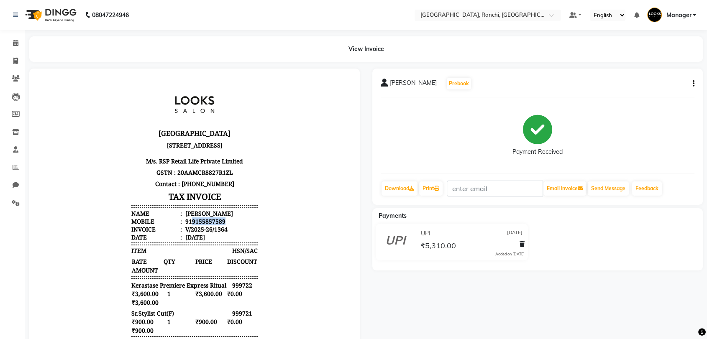
drag, startPoint x: 183, startPoint y: 229, endPoint x: 231, endPoint y: 229, distance: 48.1
click at [231, 226] on li "Mobile : 919155857589" at bounding box center [194, 222] width 126 height 8
copy div "9155857589"
